Goal: Information Seeking & Learning: Learn about a topic

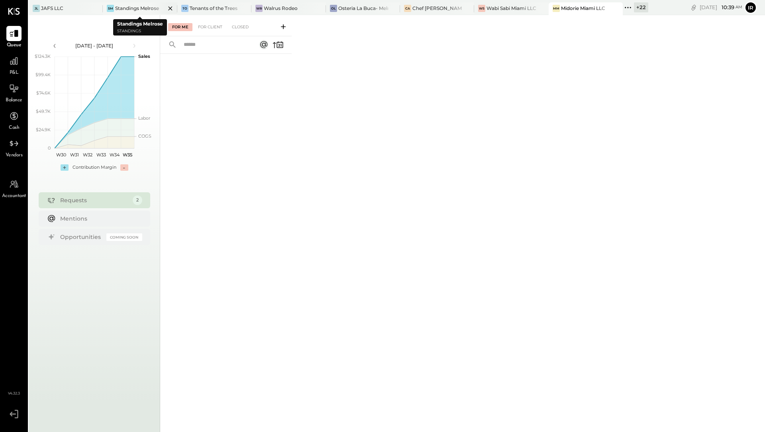
click at [123, 10] on div "Standings Melrose" at bounding box center [137, 8] width 44 height 7
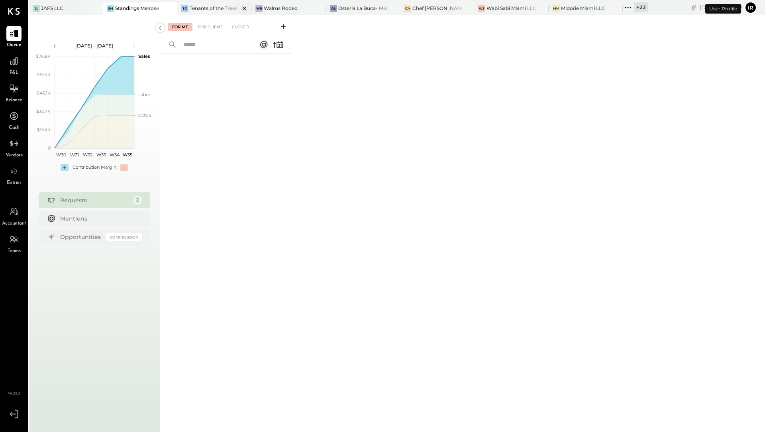
click at [192, 10] on div "Tenants of the Trees" at bounding box center [214, 8] width 48 height 7
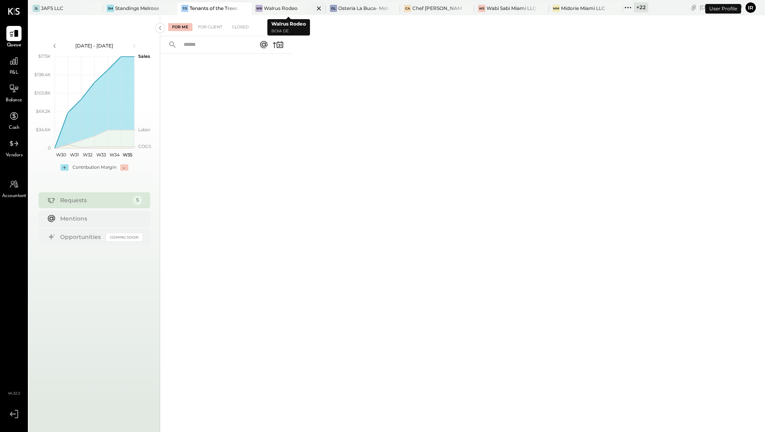
click at [277, 7] on div "Walrus Rodeo" at bounding box center [281, 8] width 34 height 7
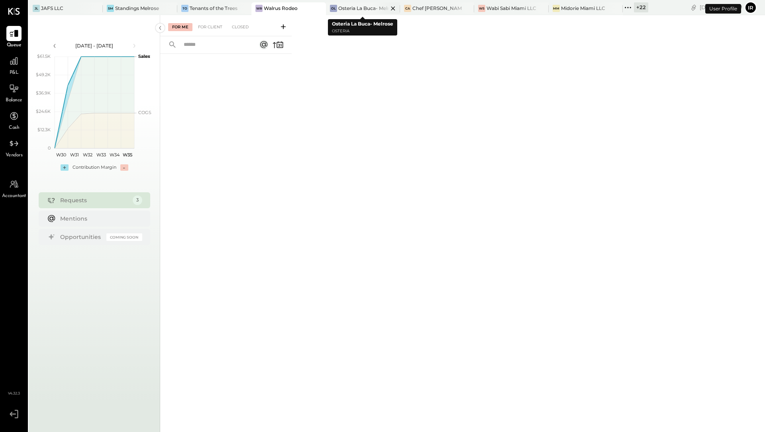
click at [348, 10] on div "Osteria La Buca- Melrose" at bounding box center [363, 8] width 50 height 7
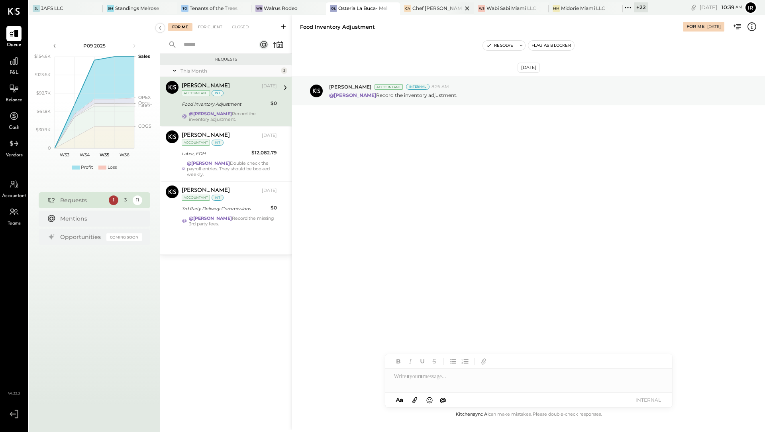
click at [422, 10] on div "Chef [PERSON_NAME]'s Vineyard Restaurant" at bounding box center [438, 8] width 50 height 7
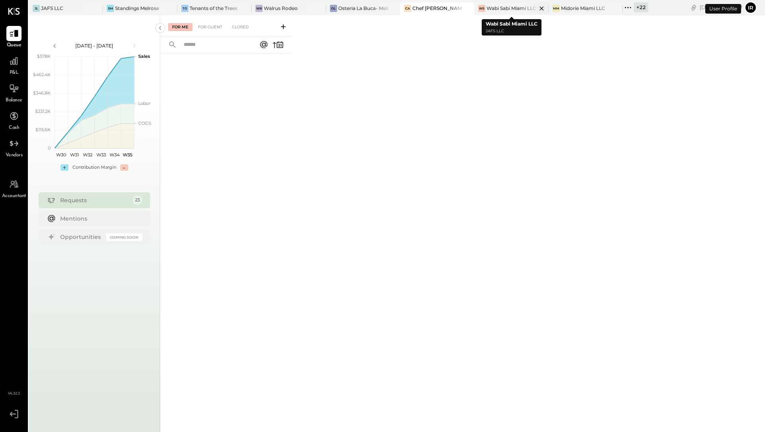
click at [503, 8] on div "Wabi Sabi Miami LLC" at bounding box center [512, 8] width 50 height 7
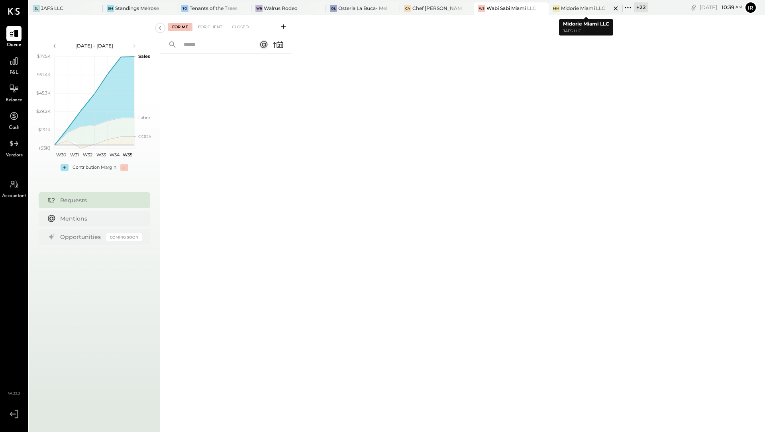
click at [569, 11] on div "Midorie Miami LLC" at bounding box center [583, 8] width 44 height 7
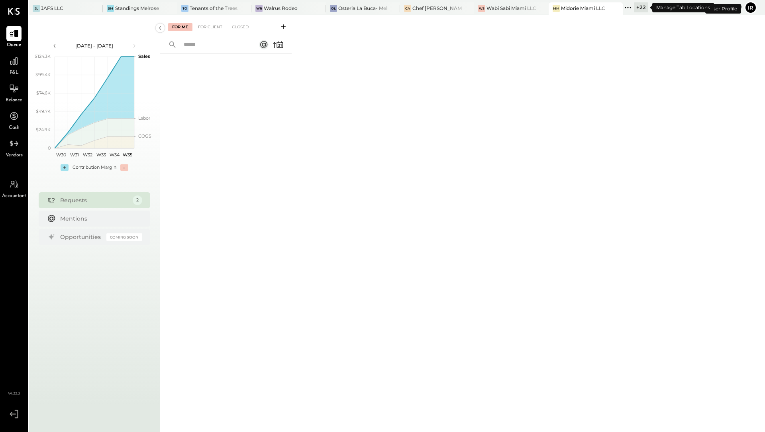
click at [639, 9] on div "+ 22" at bounding box center [641, 7] width 14 height 10
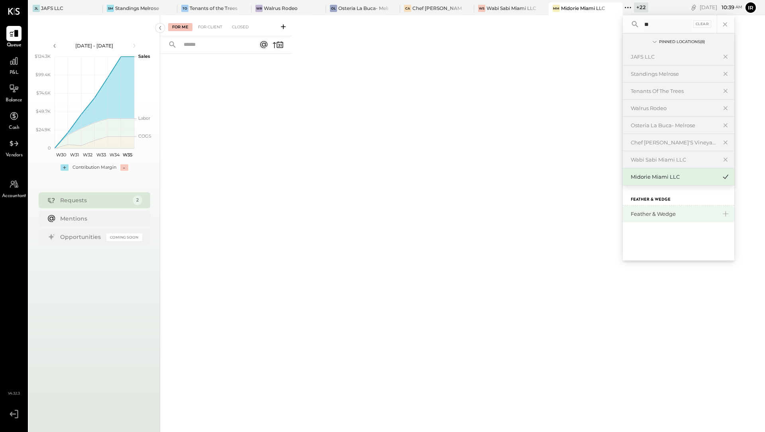
type input "**"
click at [664, 211] on div "Feather & Wedge" at bounding box center [674, 214] width 86 height 8
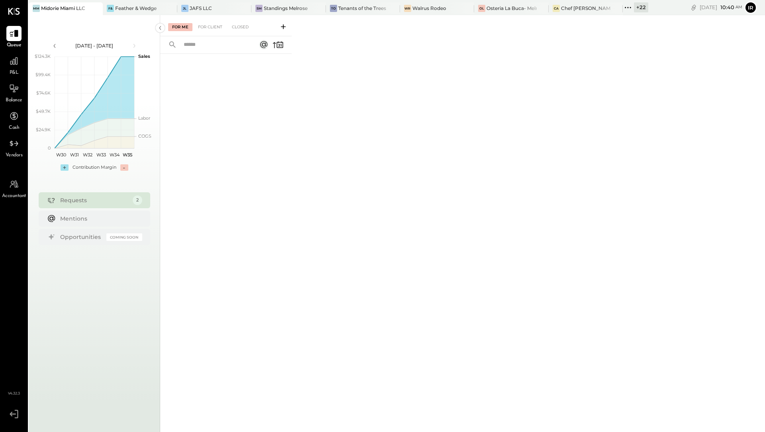
click at [22, 76] on div "P&L" at bounding box center [13, 64] width 23 height 23
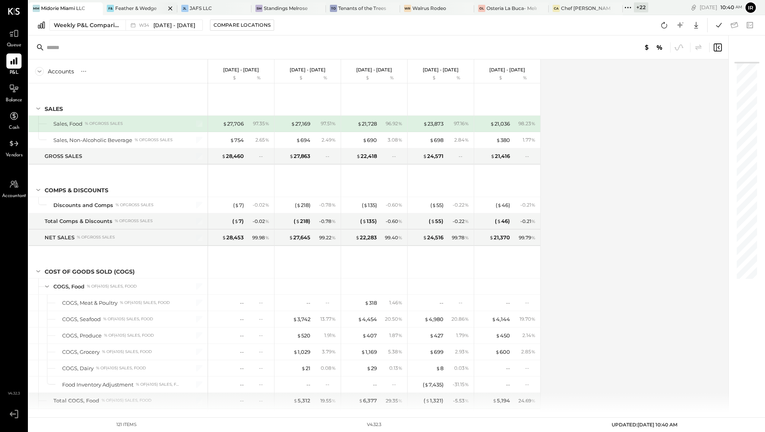
click at [117, 11] on div "Feather & Wedge" at bounding box center [135, 8] width 41 height 7
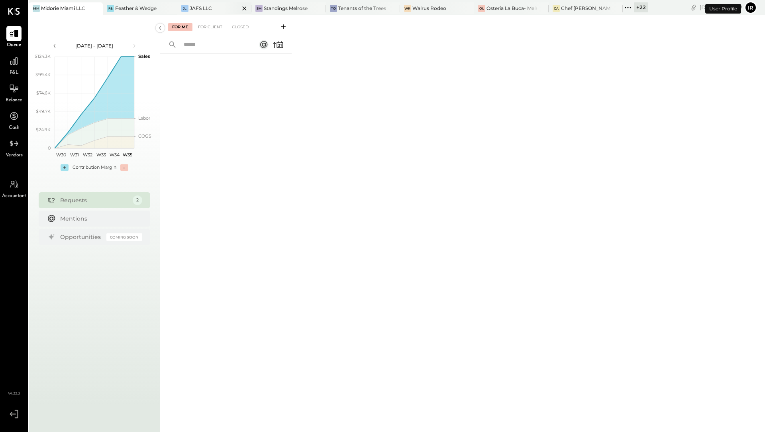
click at [191, 7] on div "JAFS LLC" at bounding box center [201, 8] width 22 height 7
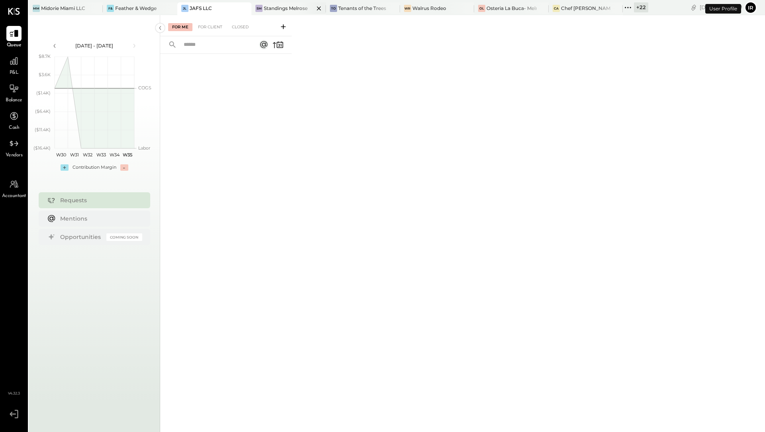
click at [277, 7] on div "Standings Melrose" at bounding box center [286, 8] width 44 height 7
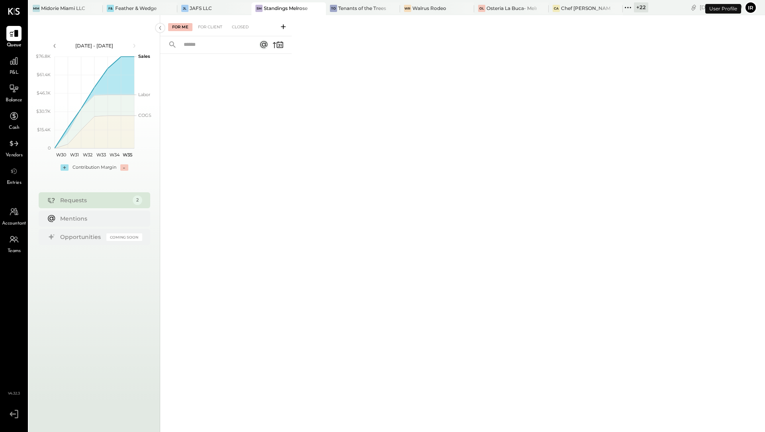
click at [640, 8] on div "+ 22" at bounding box center [641, 7] width 14 height 10
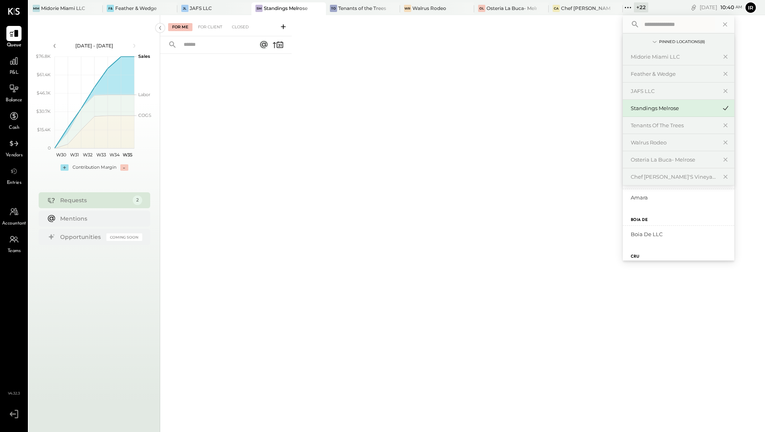
scroll to position [368, 0]
click at [646, 198] on div "Amara" at bounding box center [674, 200] width 86 height 8
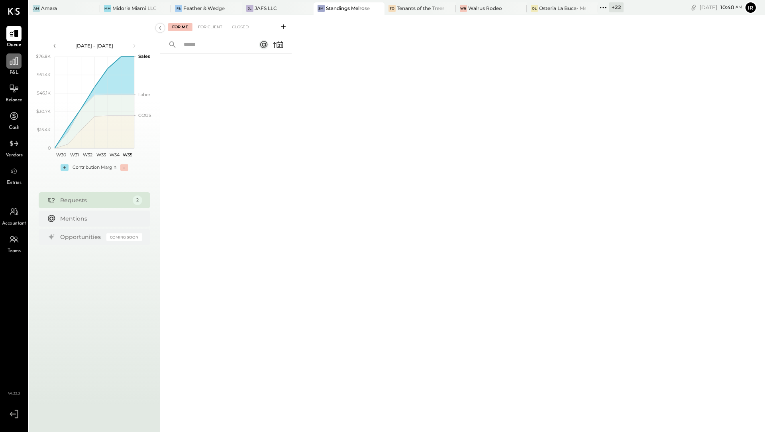
click at [11, 66] on icon at bounding box center [14, 61] width 10 height 10
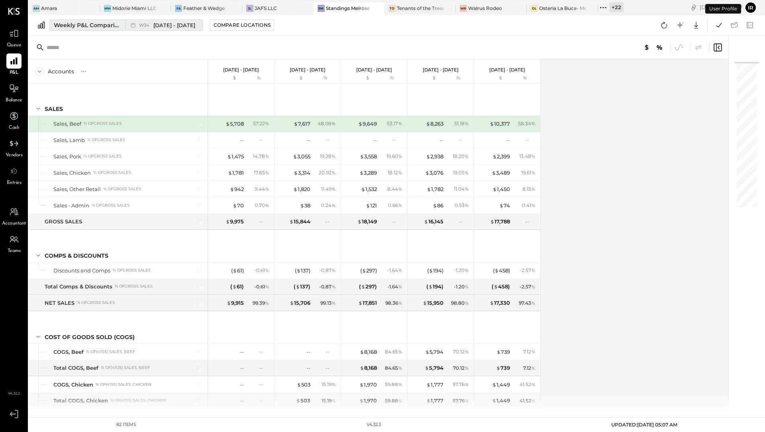
click at [77, 26] on div "Weekly P&L Comparison" at bounding box center [87, 25] width 67 height 8
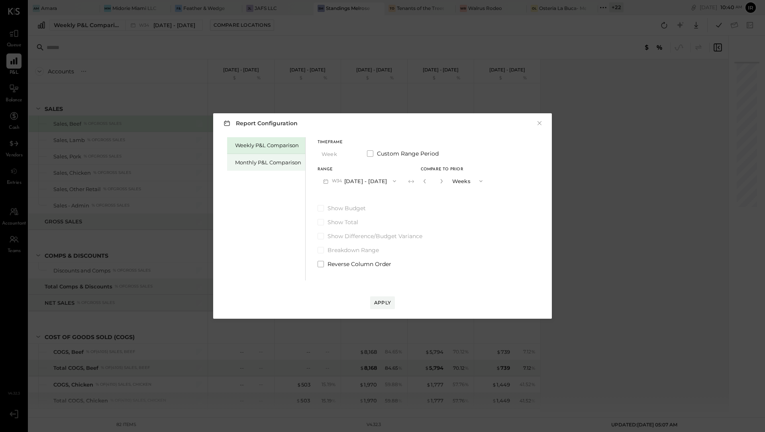
click at [246, 166] on div "Monthly P&L Comparison" at bounding box center [266, 162] width 78 height 17
click at [393, 183] on icon "button" at bounding box center [394, 181] width 6 height 6
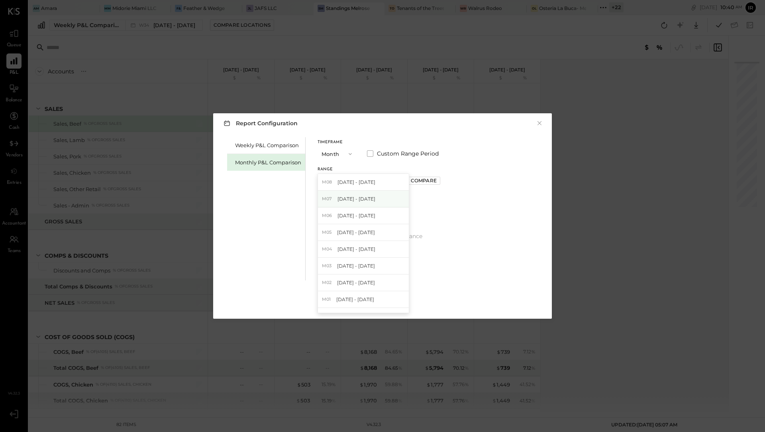
click at [373, 201] on div "M07 [DATE] - [DATE]" at bounding box center [363, 199] width 91 height 17
click at [417, 181] on div "Compare" at bounding box center [424, 180] width 26 height 7
click at [382, 300] on div "Apply" at bounding box center [382, 302] width 17 height 7
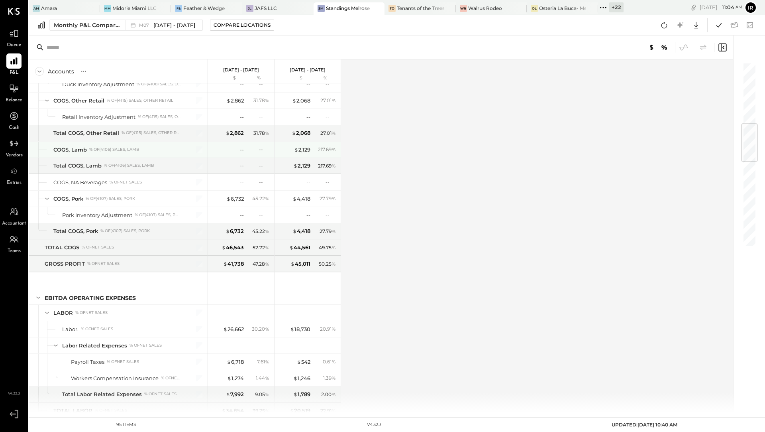
scroll to position [533, 0]
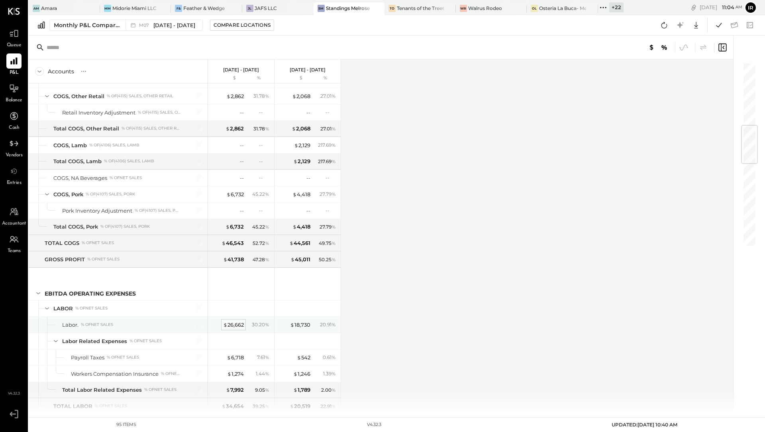
click at [234, 321] on div "$ 26,662" at bounding box center [233, 325] width 21 height 8
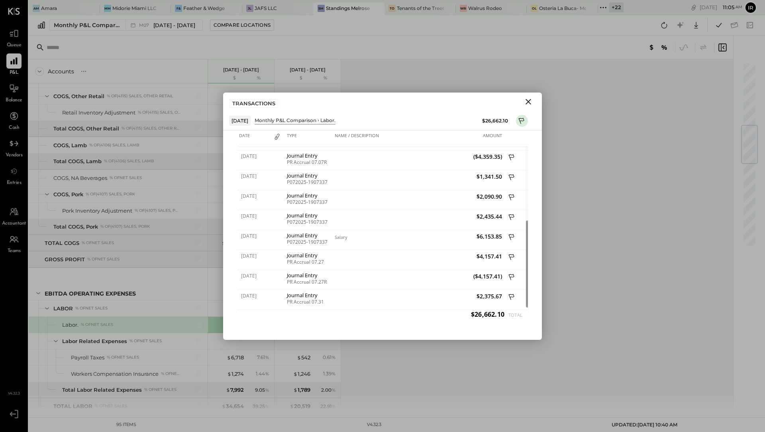
click at [530, 99] on icon "Close" at bounding box center [529, 102] width 10 height 10
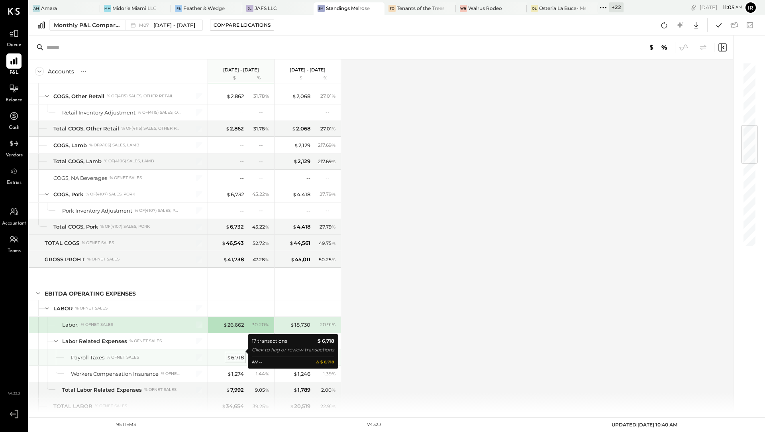
click at [239, 354] on div "$ 6,718" at bounding box center [235, 358] width 17 height 8
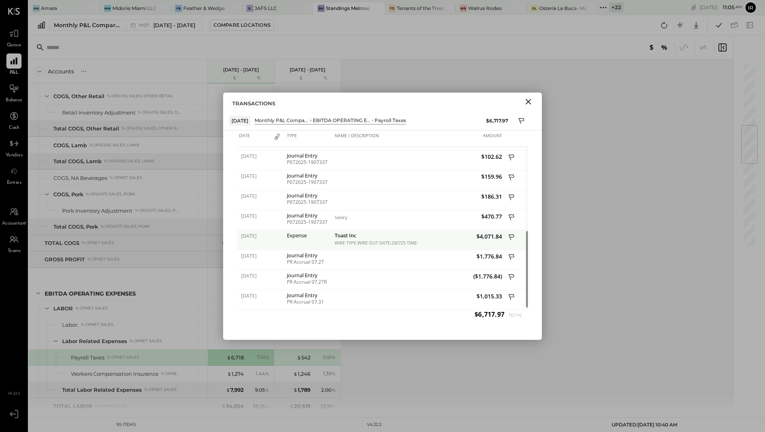
click at [318, 236] on div "Expense" at bounding box center [309, 235] width 44 height 6
click at [530, 98] on icon "Close" at bounding box center [529, 102] width 10 height 10
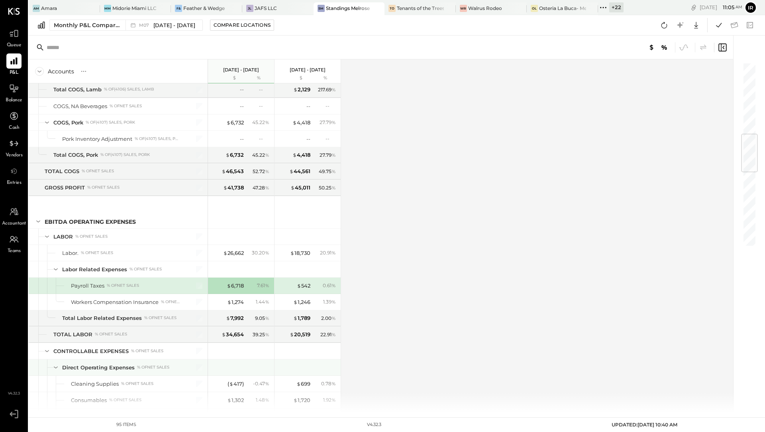
scroll to position [606, 0]
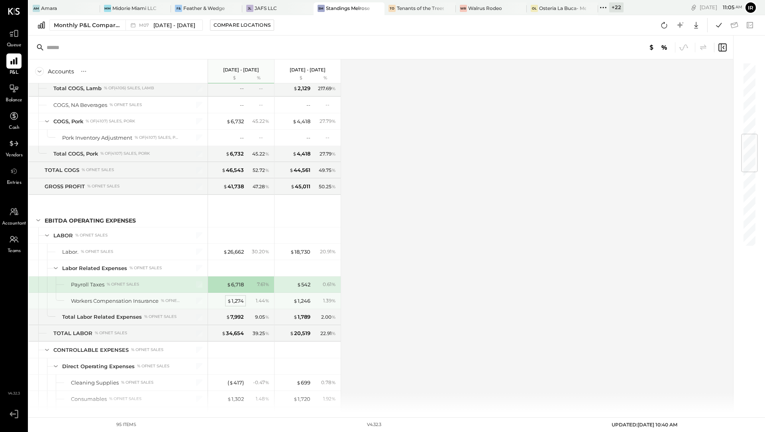
click at [234, 297] on div "$ 1,274" at bounding box center [235, 301] width 17 height 8
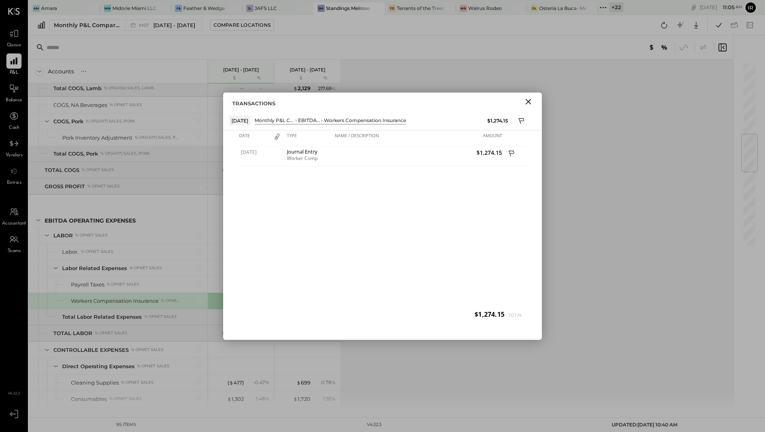
click at [527, 100] on icon "Close" at bounding box center [529, 102] width 6 height 6
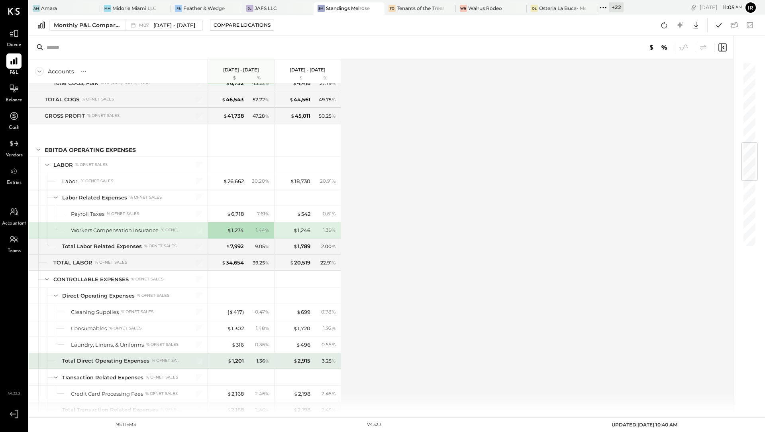
scroll to position [680, 0]
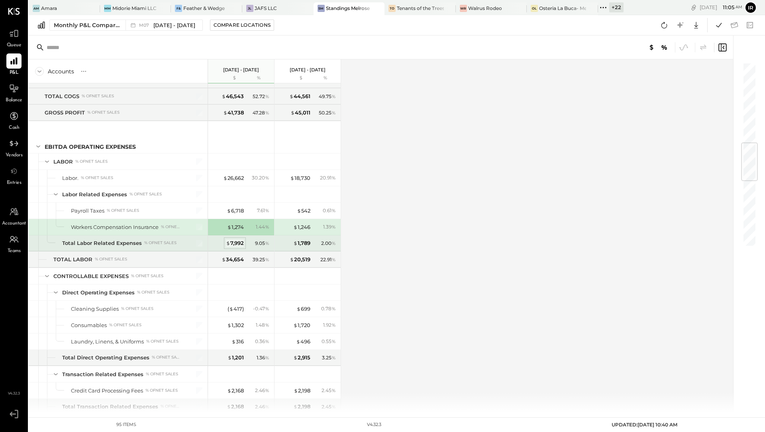
click at [235, 239] on div "$ 7,992" at bounding box center [235, 243] width 18 height 8
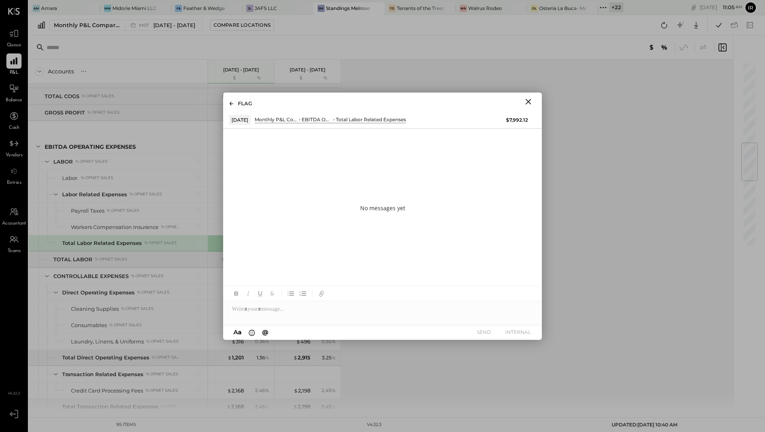
click at [527, 102] on icon "Close" at bounding box center [529, 102] width 6 height 6
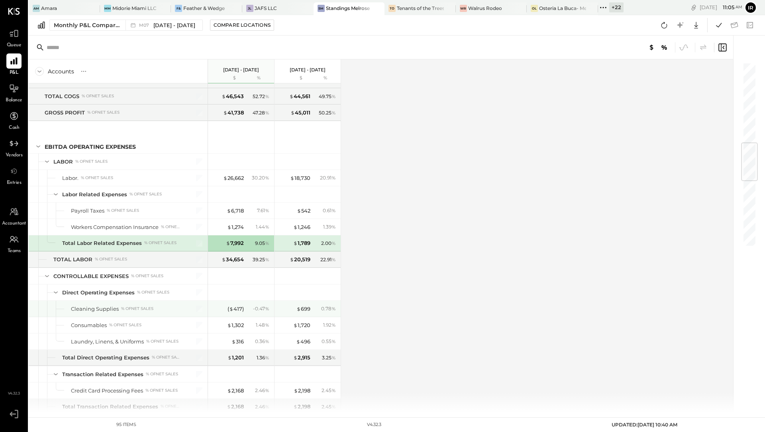
click at [237, 301] on div "( $ 417 ) - 0.47 %" at bounding box center [242, 309] width 60 height 16
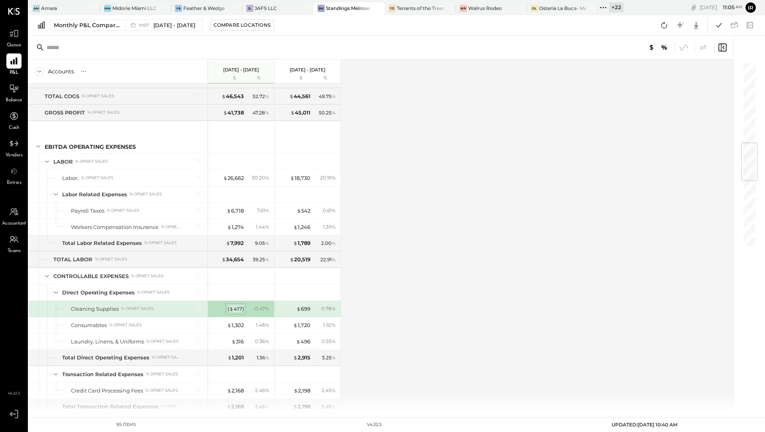
click at [238, 305] on div "( $ 417 )" at bounding box center [236, 309] width 16 height 8
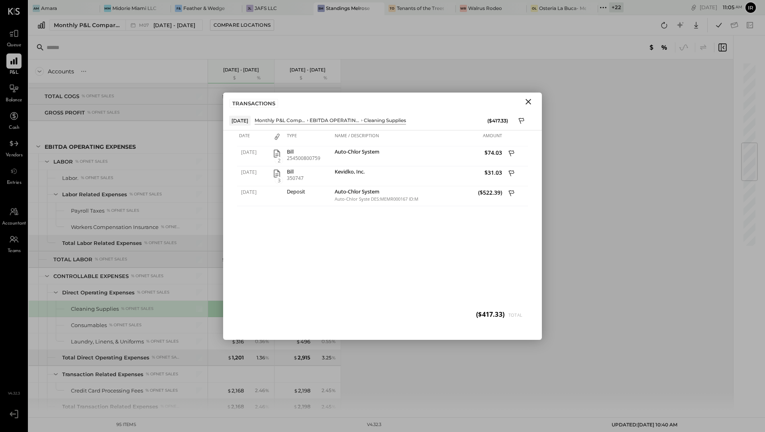
click at [529, 102] on icon "Close" at bounding box center [529, 102] width 6 height 6
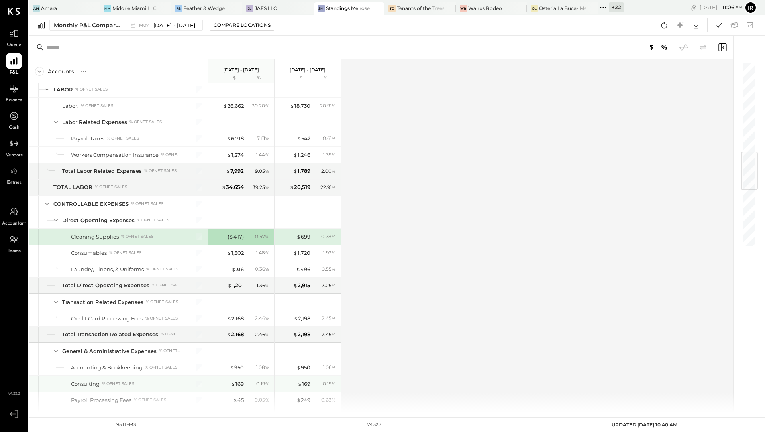
scroll to position [769, 0]
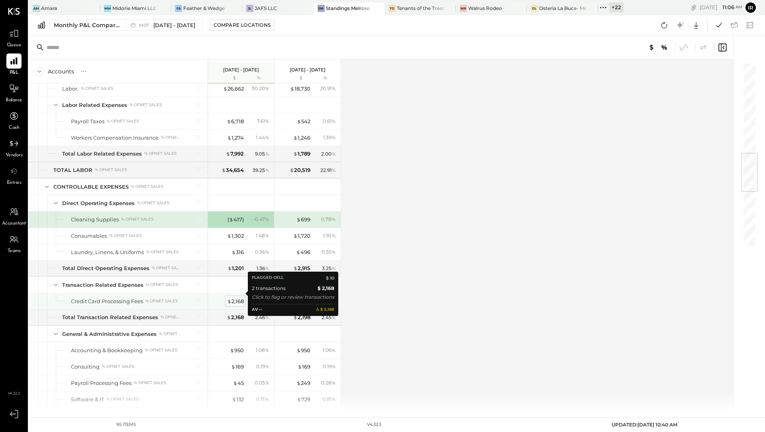
click at [238, 297] on div "$ 2,168" at bounding box center [235, 301] width 17 height 8
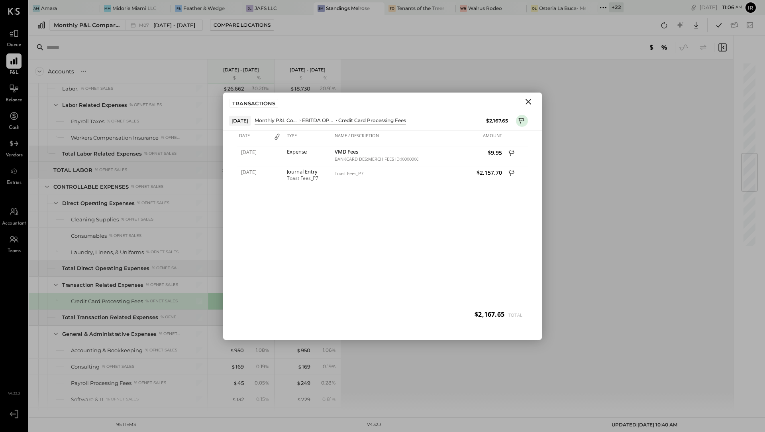
click at [529, 102] on icon "Close" at bounding box center [529, 102] width 10 height 10
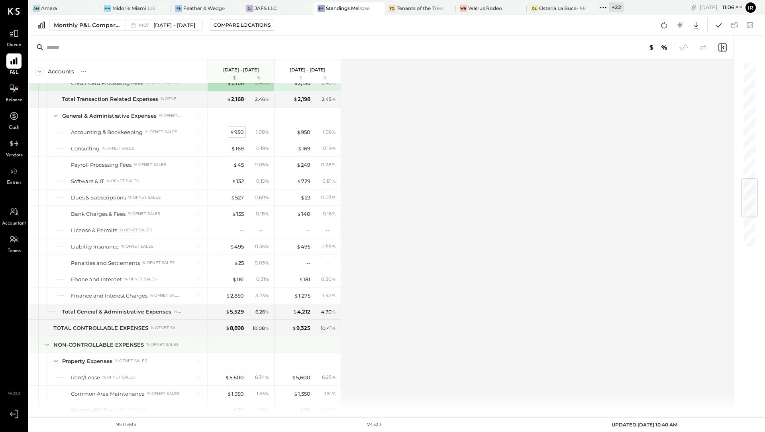
scroll to position [988, 0]
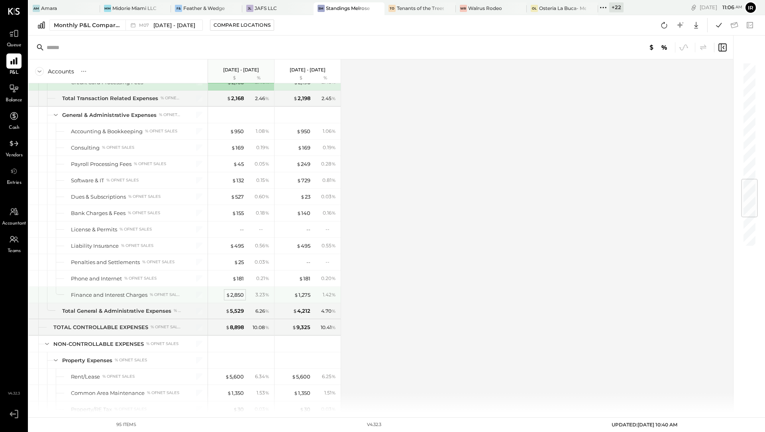
click at [234, 291] on div "$ 2,850" at bounding box center [235, 295] width 18 height 8
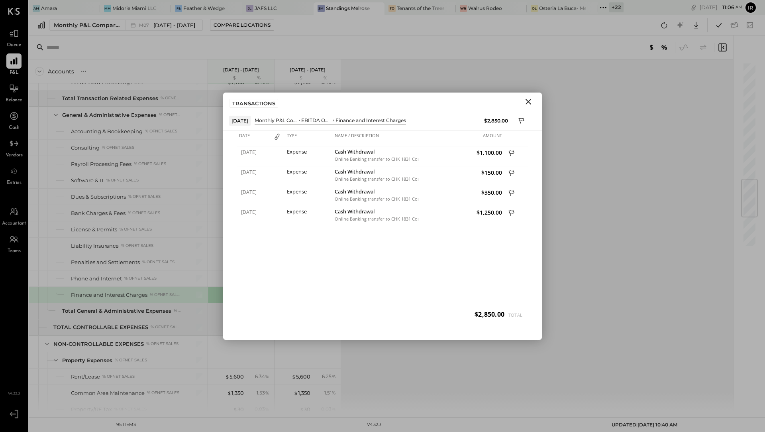
click at [529, 99] on icon "Close" at bounding box center [529, 102] width 10 height 10
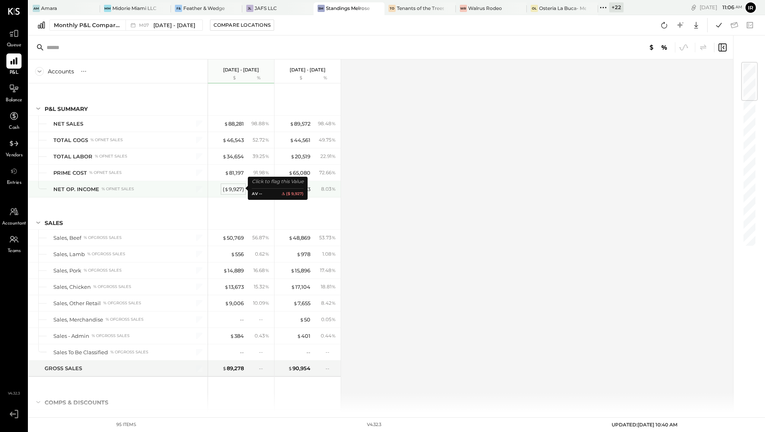
click at [237, 189] on div "( $ 9,927 )" at bounding box center [233, 189] width 21 height 8
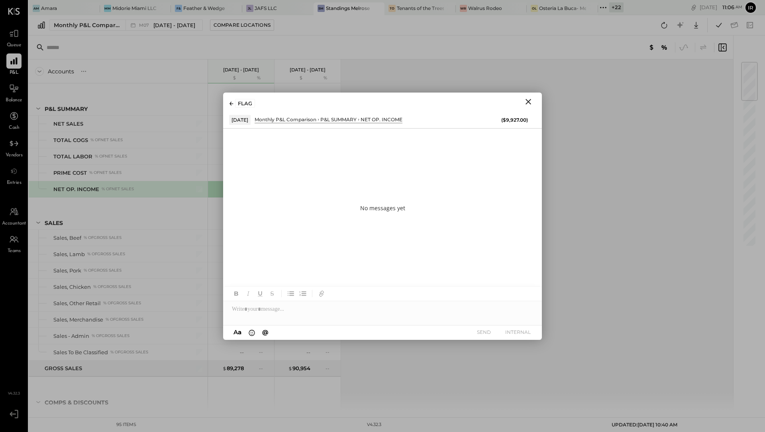
click at [527, 101] on icon "Close" at bounding box center [529, 102] width 10 height 10
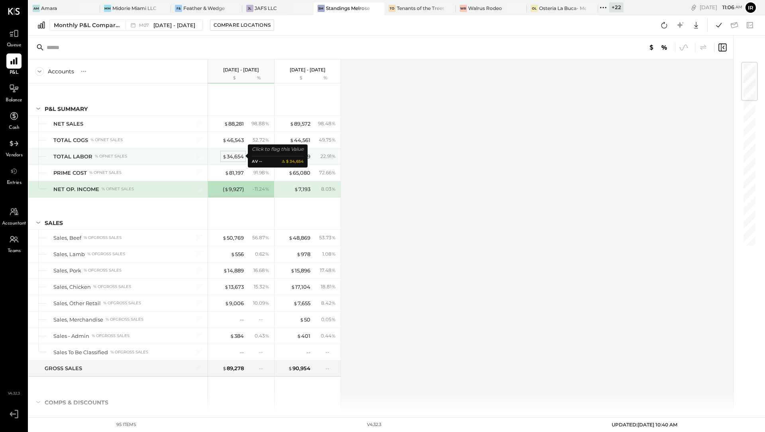
click at [239, 155] on div "$ 34,654" at bounding box center [233, 157] width 22 height 8
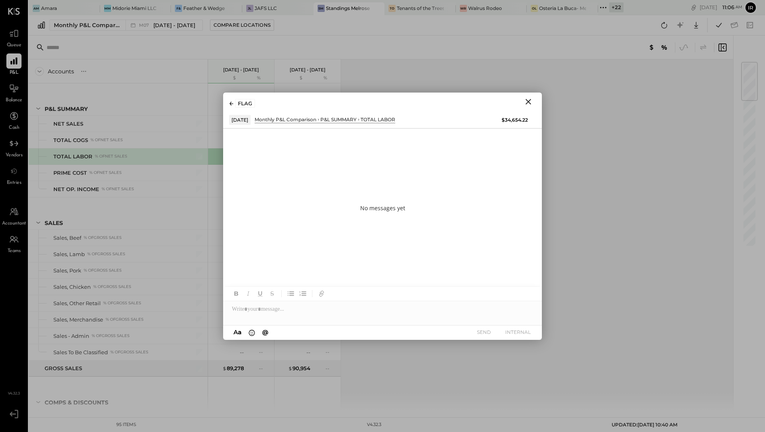
click at [523, 95] on div "FLAG" at bounding box center [382, 101] width 319 height 18
click at [530, 101] on icon "Close" at bounding box center [529, 102] width 10 height 10
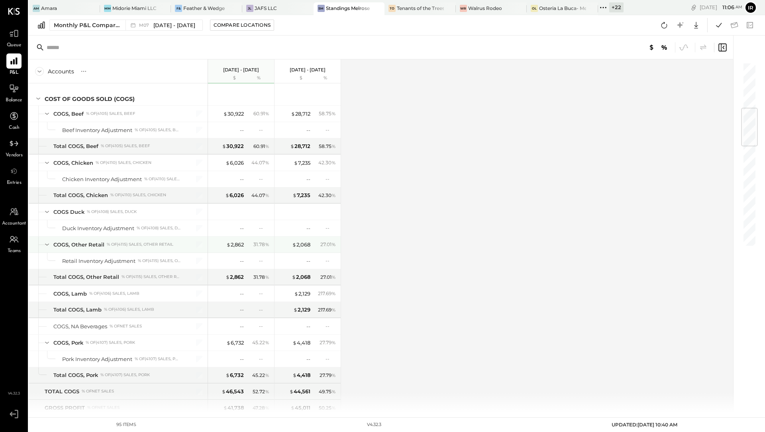
scroll to position [386, 0]
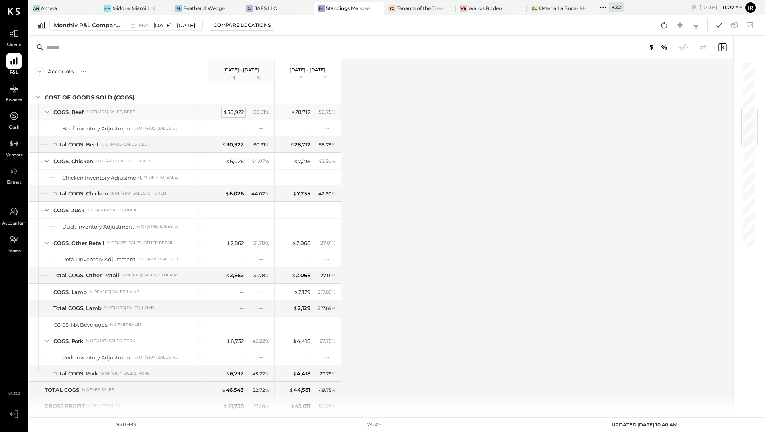
click at [234, 109] on div "$ 30,922" at bounding box center [233, 112] width 21 height 8
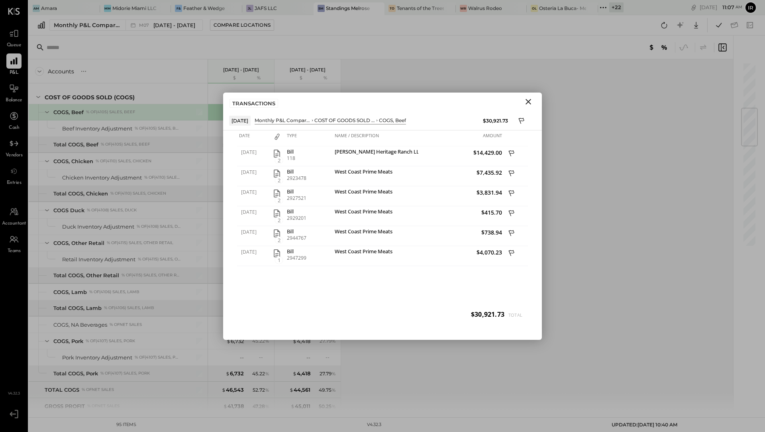
click at [529, 100] on icon "Close" at bounding box center [529, 102] width 6 height 6
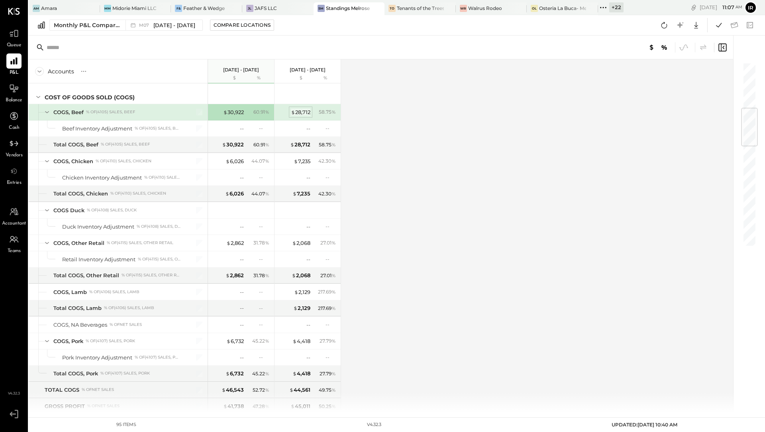
click at [301, 111] on div "$ 28,712" at bounding box center [301, 112] width 20 height 8
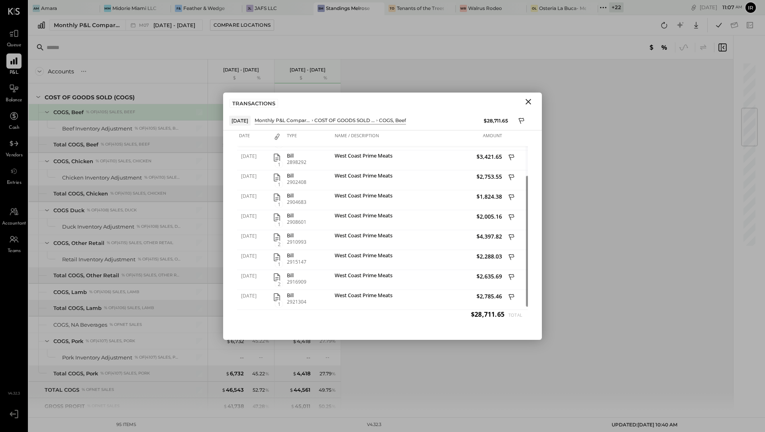
click at [531, 104] on icon "Close" at bounding box center [529, 102] width 6 height 6
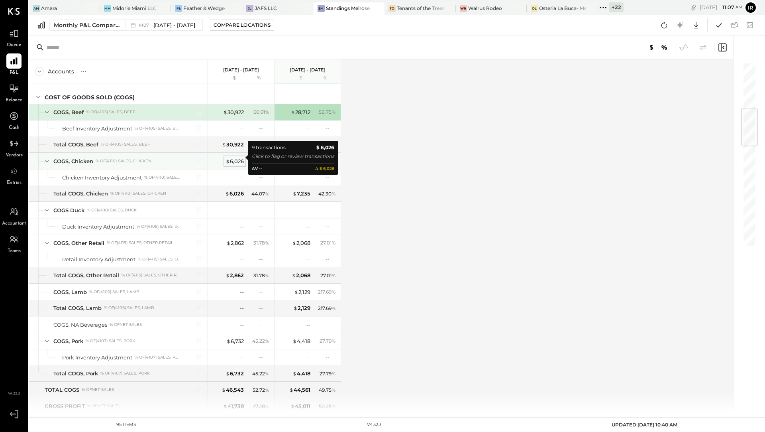
click at [230, 158] on div "$ 6,026" at bounding box center [235, 161] width 18 height 8
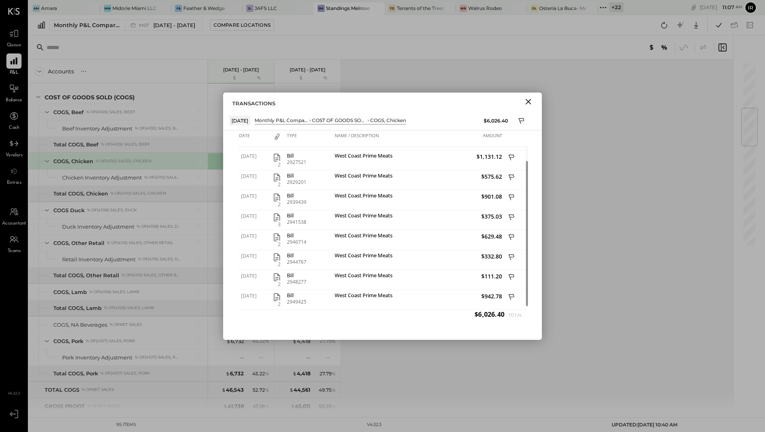
click at [532, 101] on icon "Close" at bounding box center [529, 102] width 10 height 10
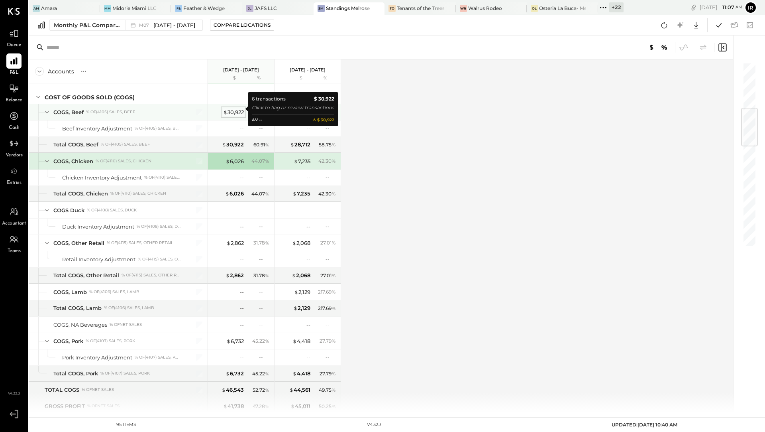
click at [236, 112] on div "$ 30,922" at bounding box center [233, 112] width 21 height 8
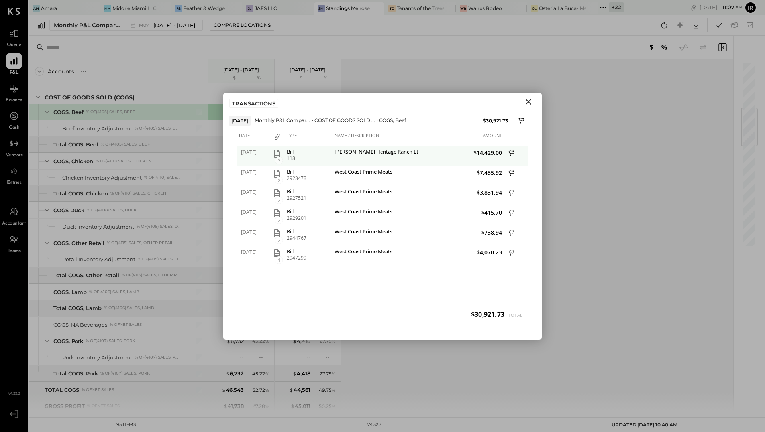
click at [278, 154] on icon "button" at bounding box center [277, 153] width 6 height 8
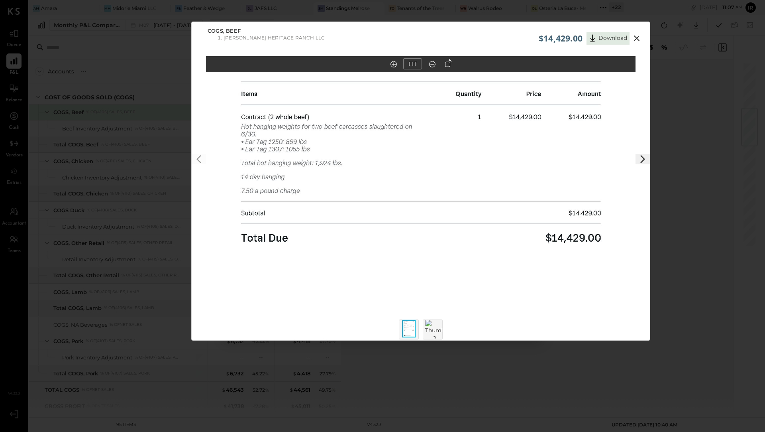
click at [639, 164] on div at bounding box center [643, 195] width 14 height 82
click at [644, 160] on icon at bounding box center [643, 159] width 10 height 10
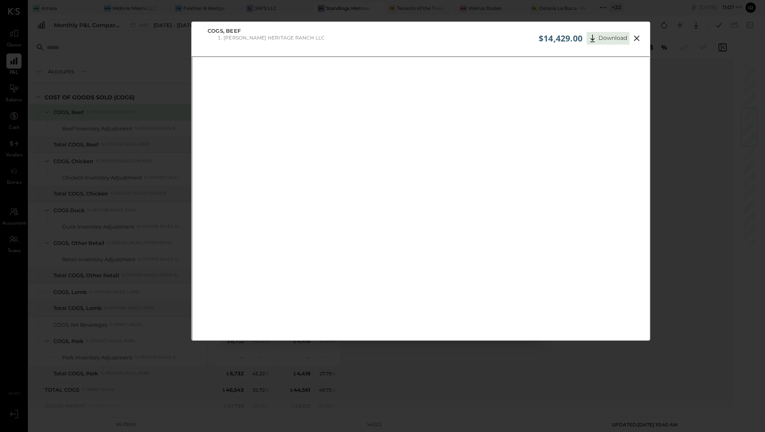
click at [637, 37] on icon at bounding box center [637, 38] width 10 height 10
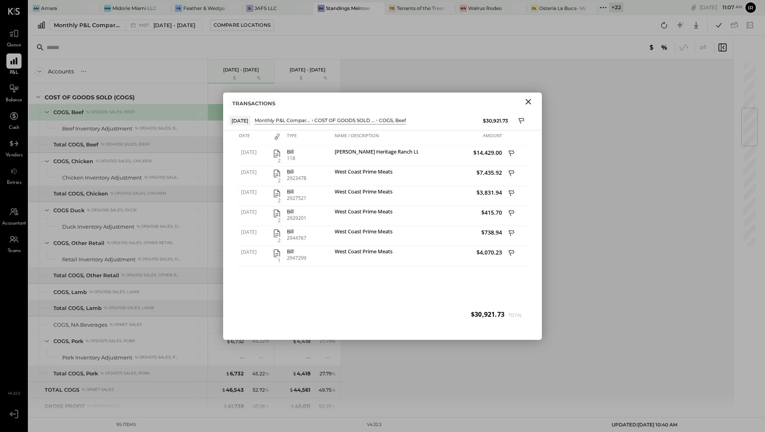
click at [531, 103] on icon "Close" at bounding box center [529, 102] width 10 height 10
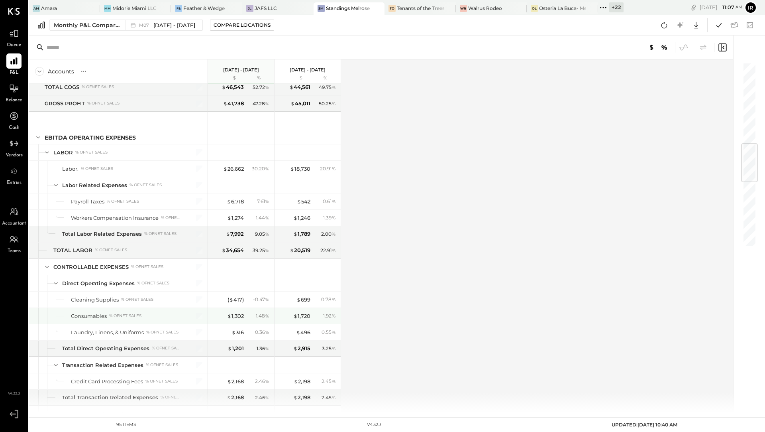
scroll to position [689, 0]
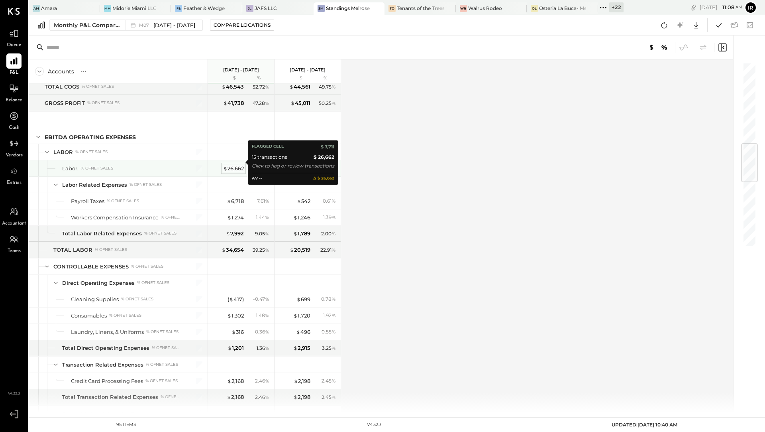
click at [233, 165] on div "$ 26,662" at bounding box center [233, 169] width 21 height 8
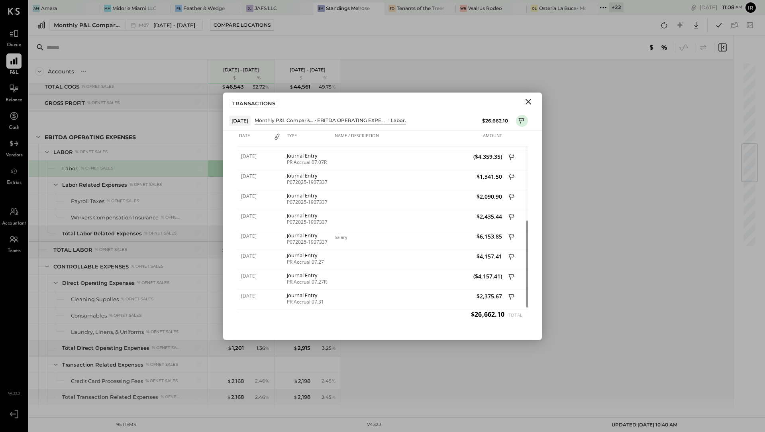
click at [531, 101] on icon "Close" at bounding box center [529, 102] width 10 height 10
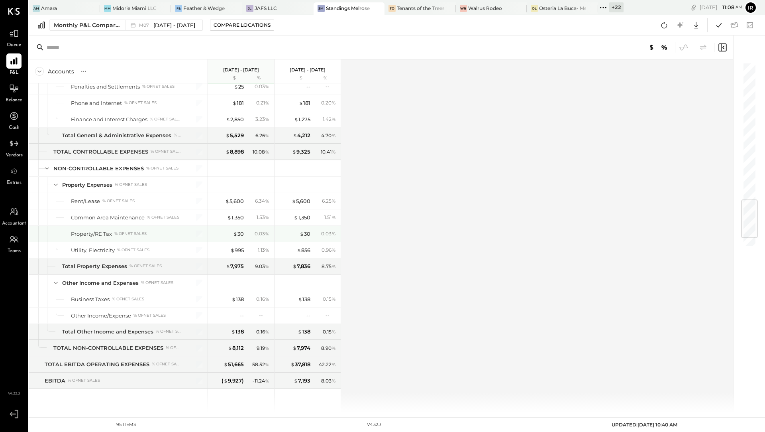
scroll to position [1138, 0]
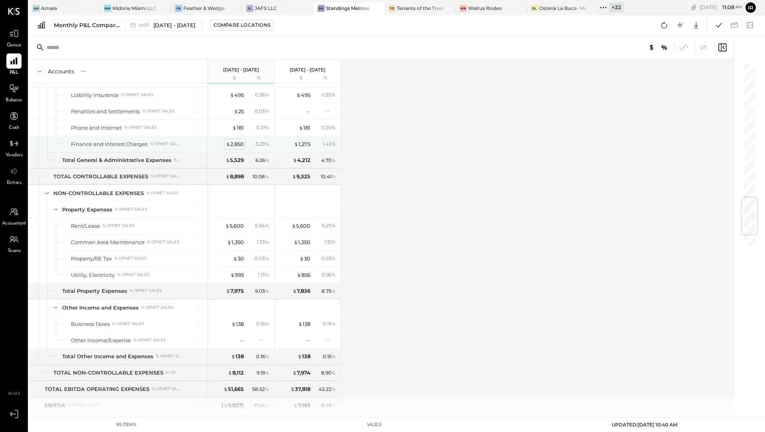
click at [238, 140] on div "$ 2,850" at bounding box center [235, 144] width 18 height 8
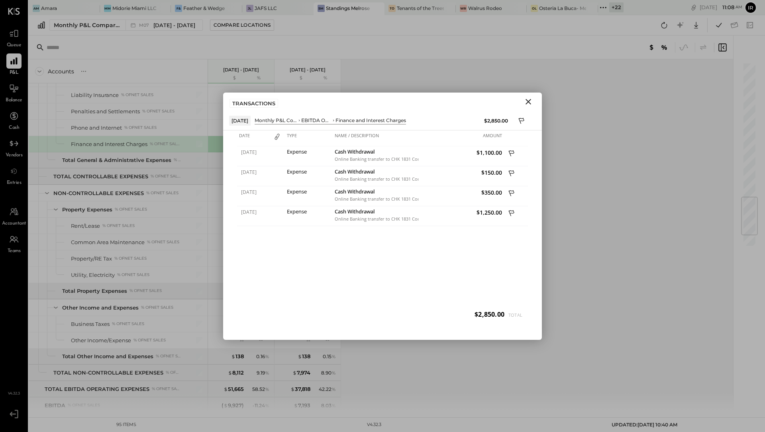
click at [526, 99] on icon "Close" at bounding box center [529, 102] width 6 height 6
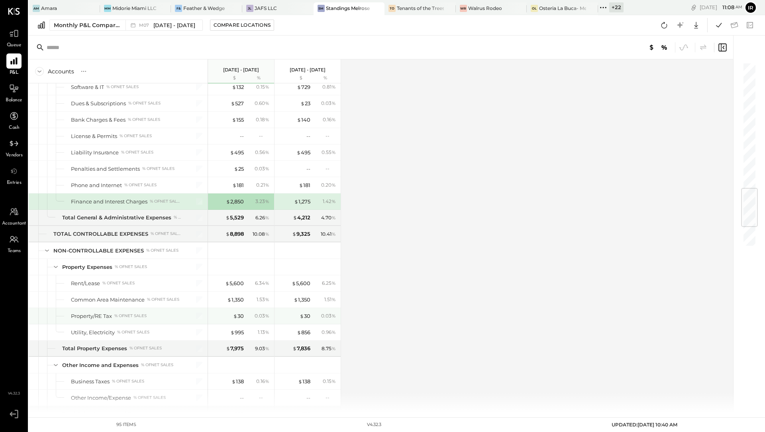
scroll to position [1032, 0]
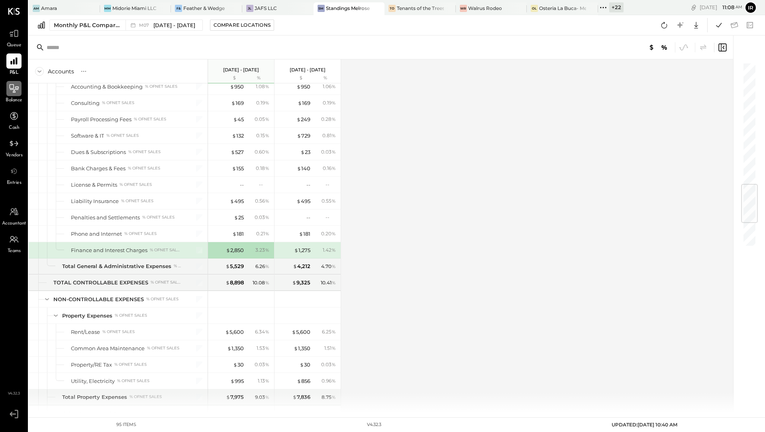
click at [15, 91] on icon at bounding box center [14, 88] width 9 height 8
